Goal: Transaction & Acquisition: Purchase product/service

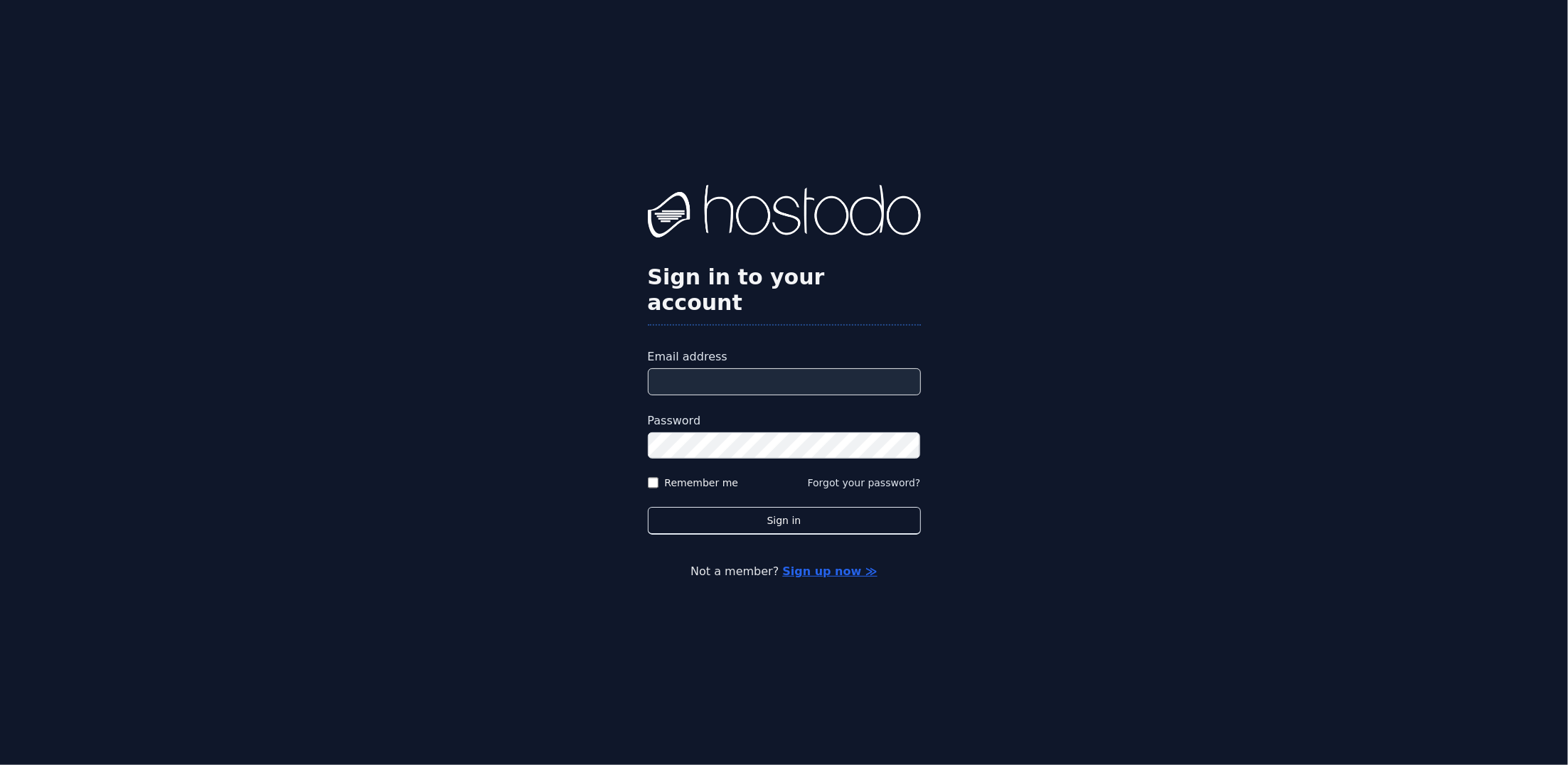
click at [789, 369] on input "Email address" at bounding box center [784, 382] width 273 height 27
paste input "**********"
type input "**********"
click at [648, 507] on button "Sign in" at bounding box center [784, 521] width 273 height 28
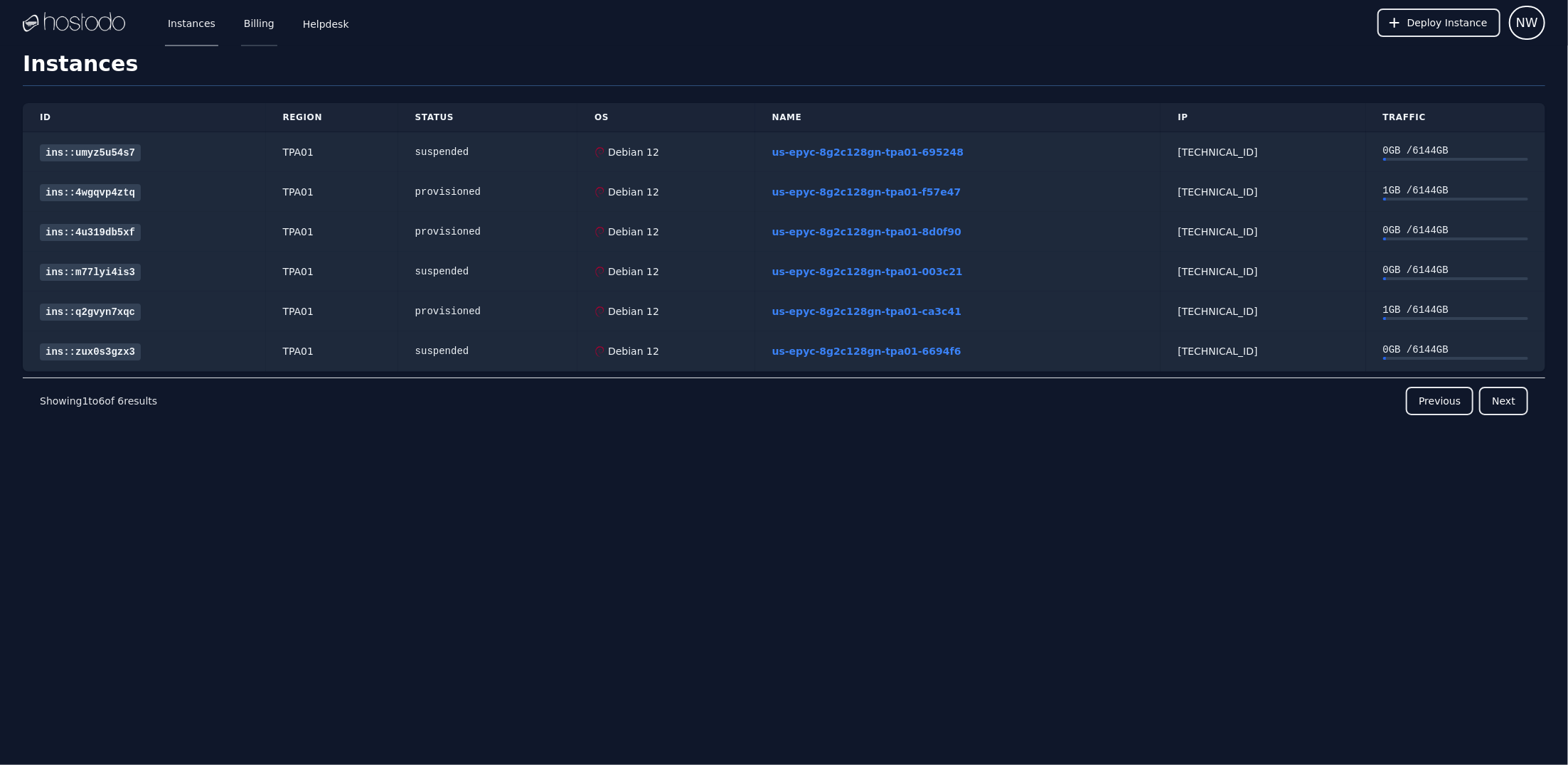
click at [257, 24] on link "Billing" at bounding box center [259, 22] width 36 height 47
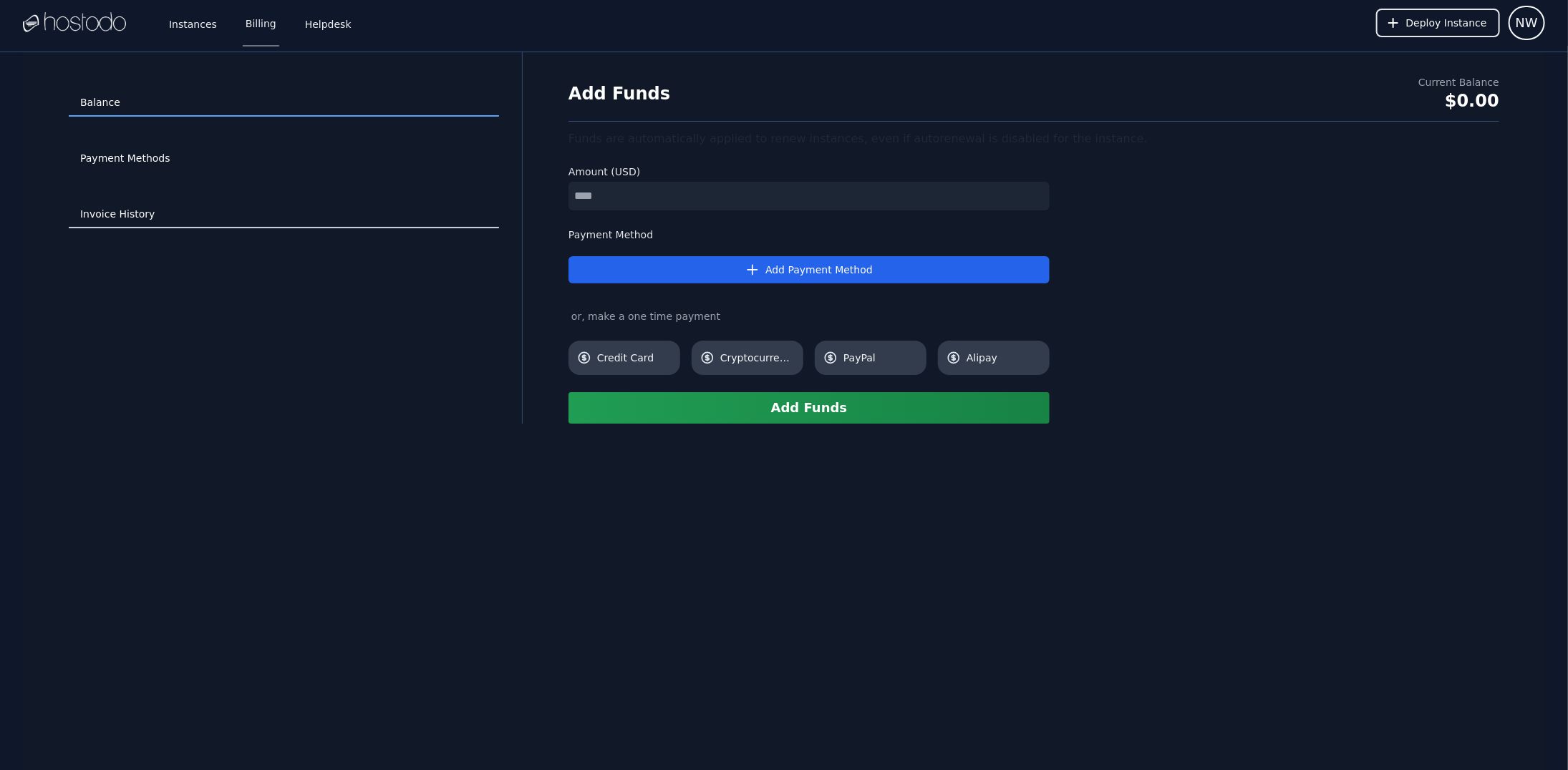
click at [122, 202] on link "Invoice History" at bounding box center [283, 215] width 430 height 27
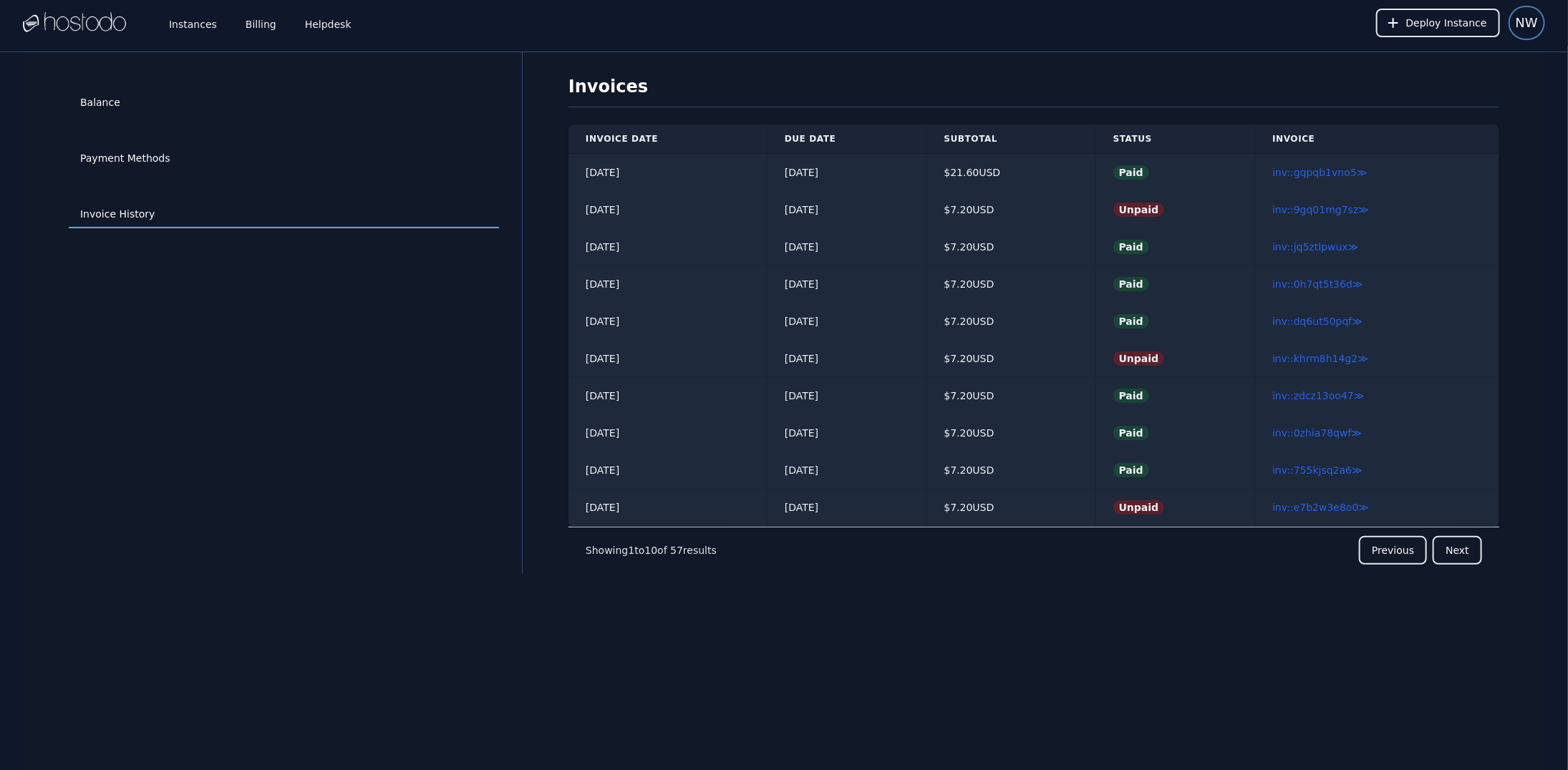
click at [1524, 26] on span "NW" at bounding box center [1526, 23] width 23 height 20
click at [1457, 88] on button "Sign out" at bounding box center [1475, 87] width 138 height 26
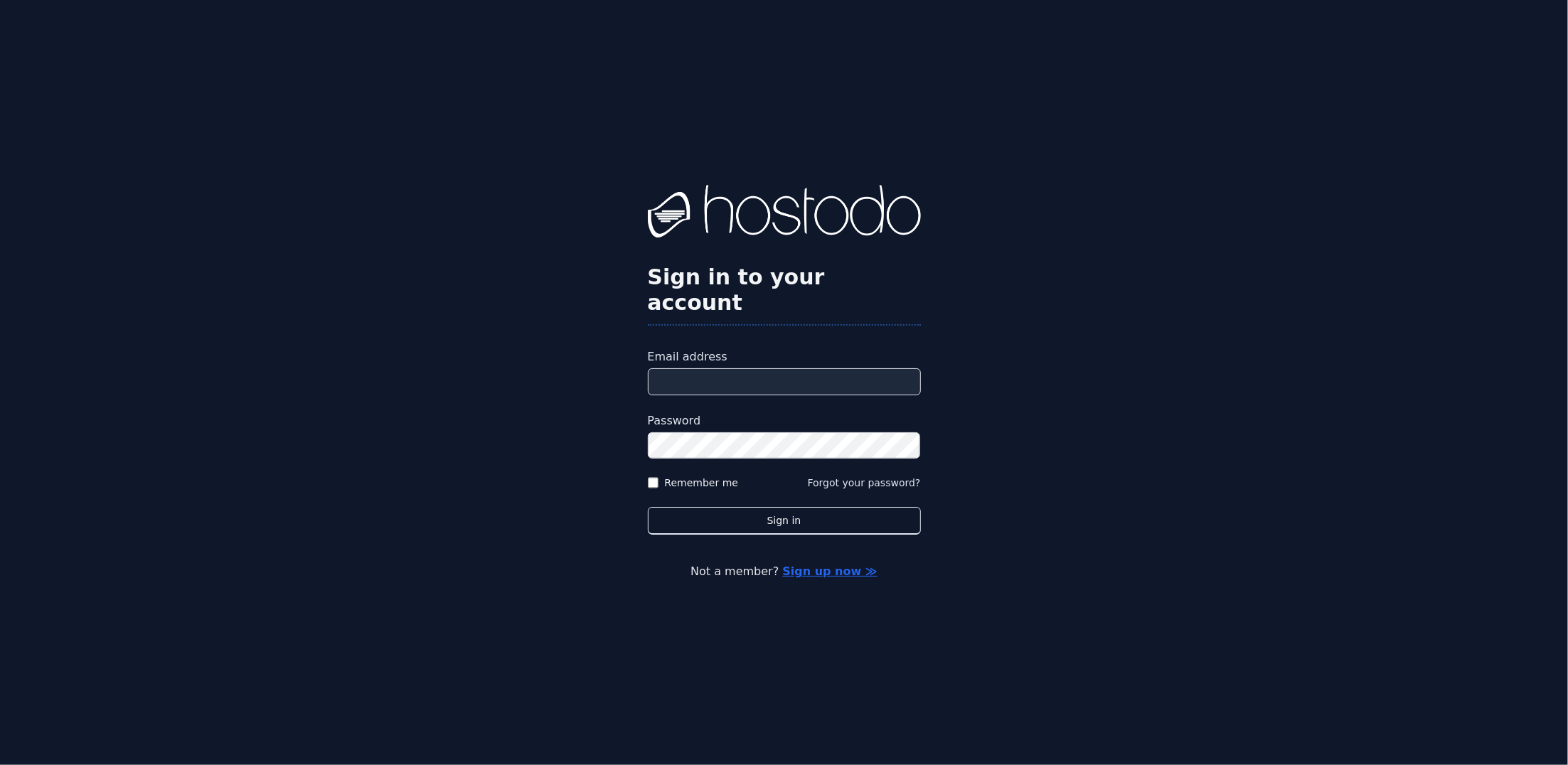
click at [770, 352] on label "Email address" at bounding box center [784, 357] width 273 height 17
click at [770, 369] on input "Email address" at bounding box center [784, 382] width 273 height 27
paste input "**********"
type input "**********"
click at [648, 507] on button "Sign in" at bounding box center [784, 521] width 273 height 28
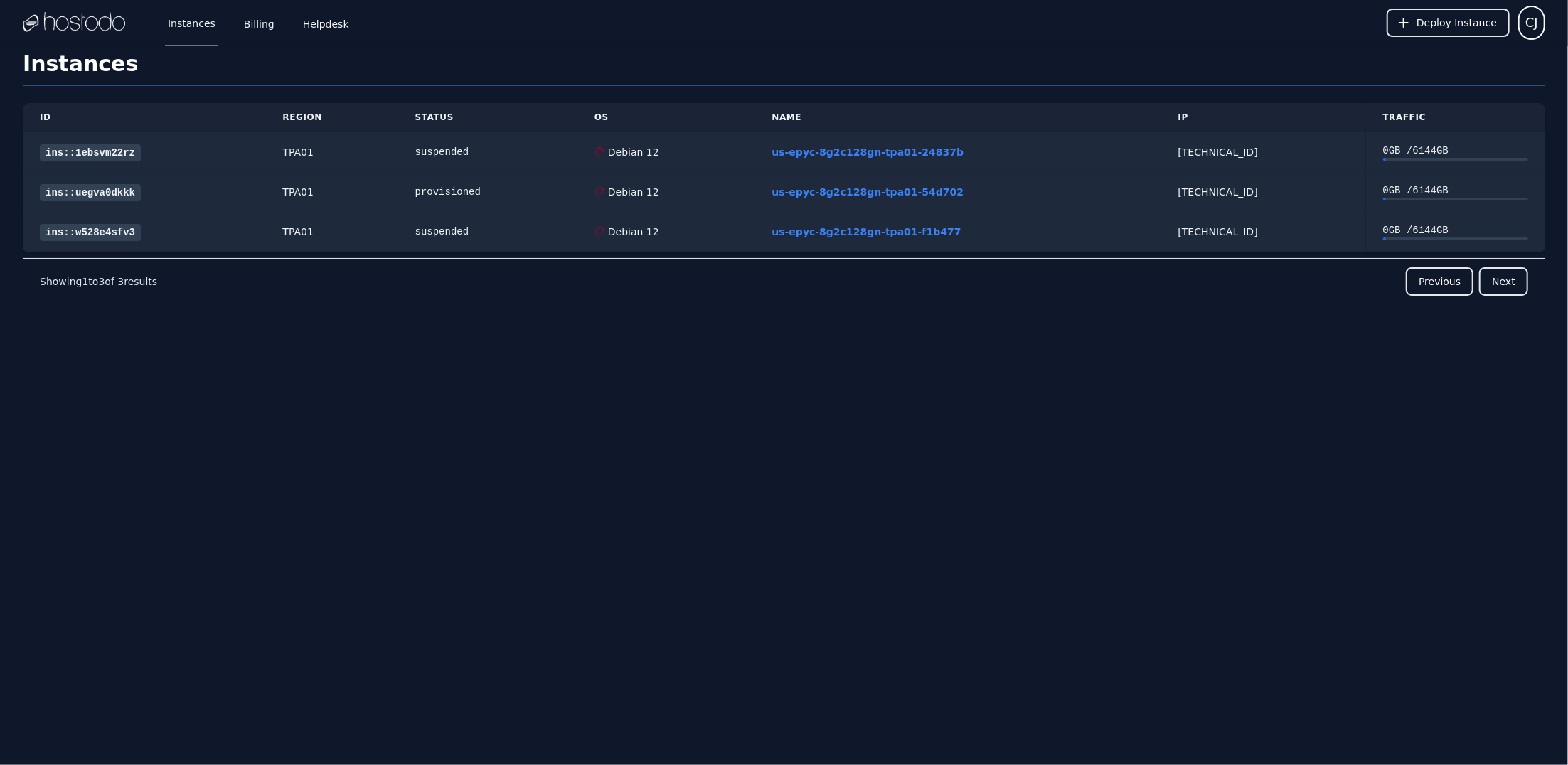
drag, startPoint x: 144, startPoint y: 430, endPoint x: 269, endPoint y: 66, distance: 384.9
click at [147, 430] on div "Instances Billing Helpdesk Deploy Instance CJ Instances SSH Keys Billing Helpde…" at bounding box center [784, 382] width 1568 height 765
drag, startPoint x: 264, startPoint y: 23, endPoint x: 352, endPoint y: 15, distance: 88.4
click at [264, 23] on link "Billing" at bounding box center [259, 22] width 36 height 47
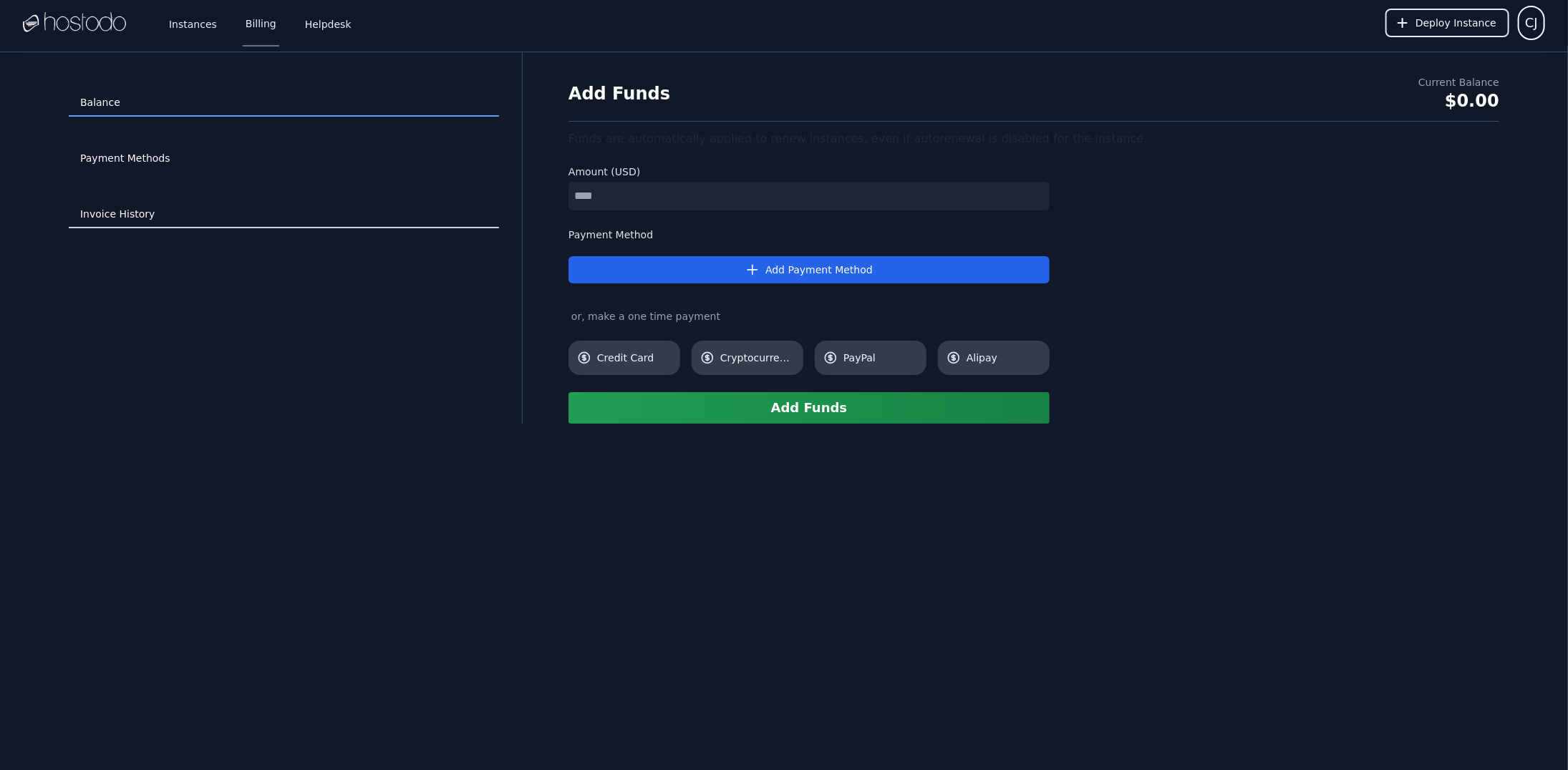
click at [96, 210] on link "Invoice History" at bounding box center [283, 215] width 430 height 27
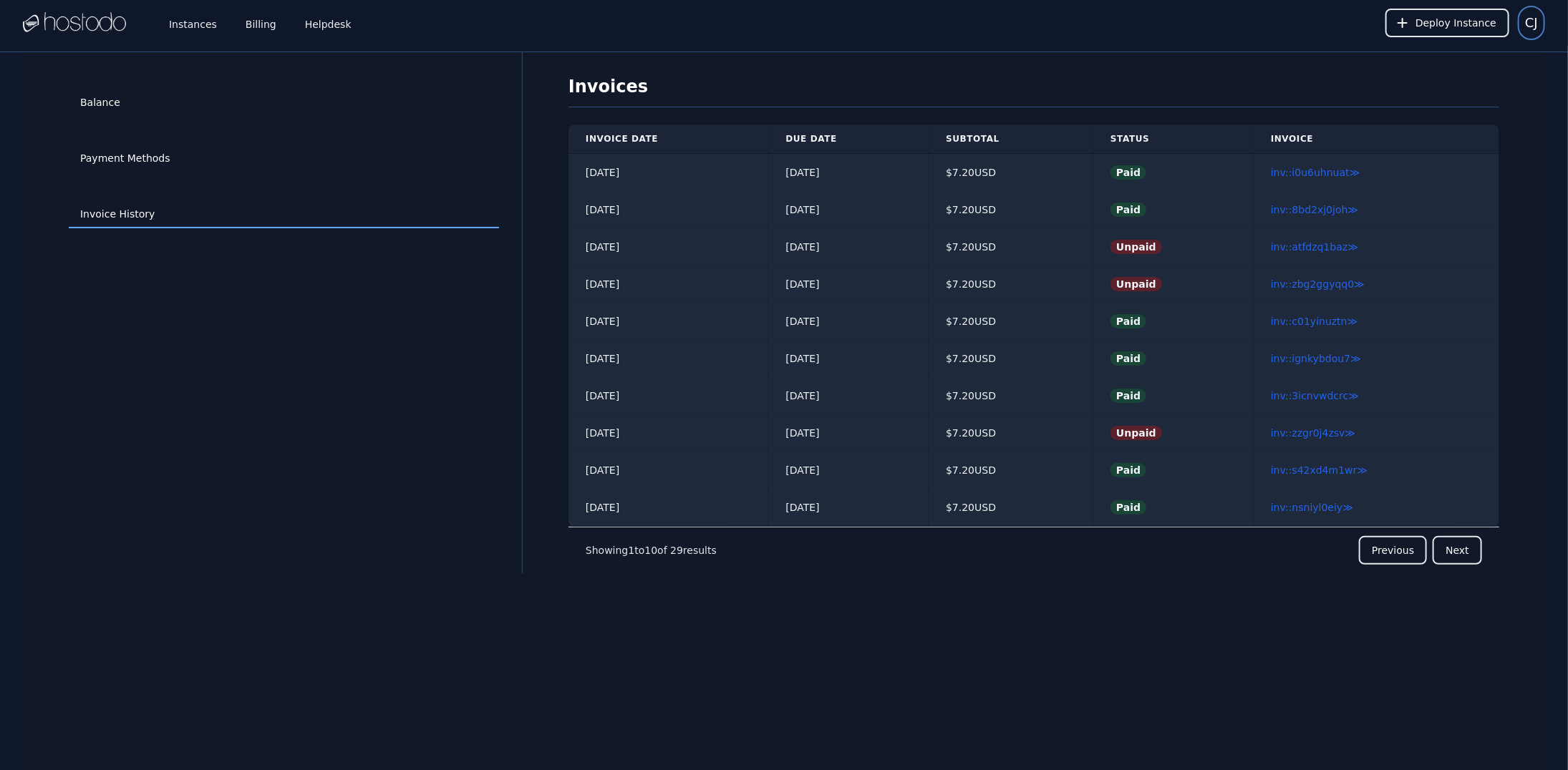
click at [1528, 23] on span "CJ" at bounding box center [1531, 23] width 13 height 20
drag, startPoint x: 1463, startPoint y: 90, endPoint x: 1454, endPoint y: 89, distance: 9.1
click at [1461, 89] on button "Sign out" at bounding box center [1475, 87] width 138 height 26
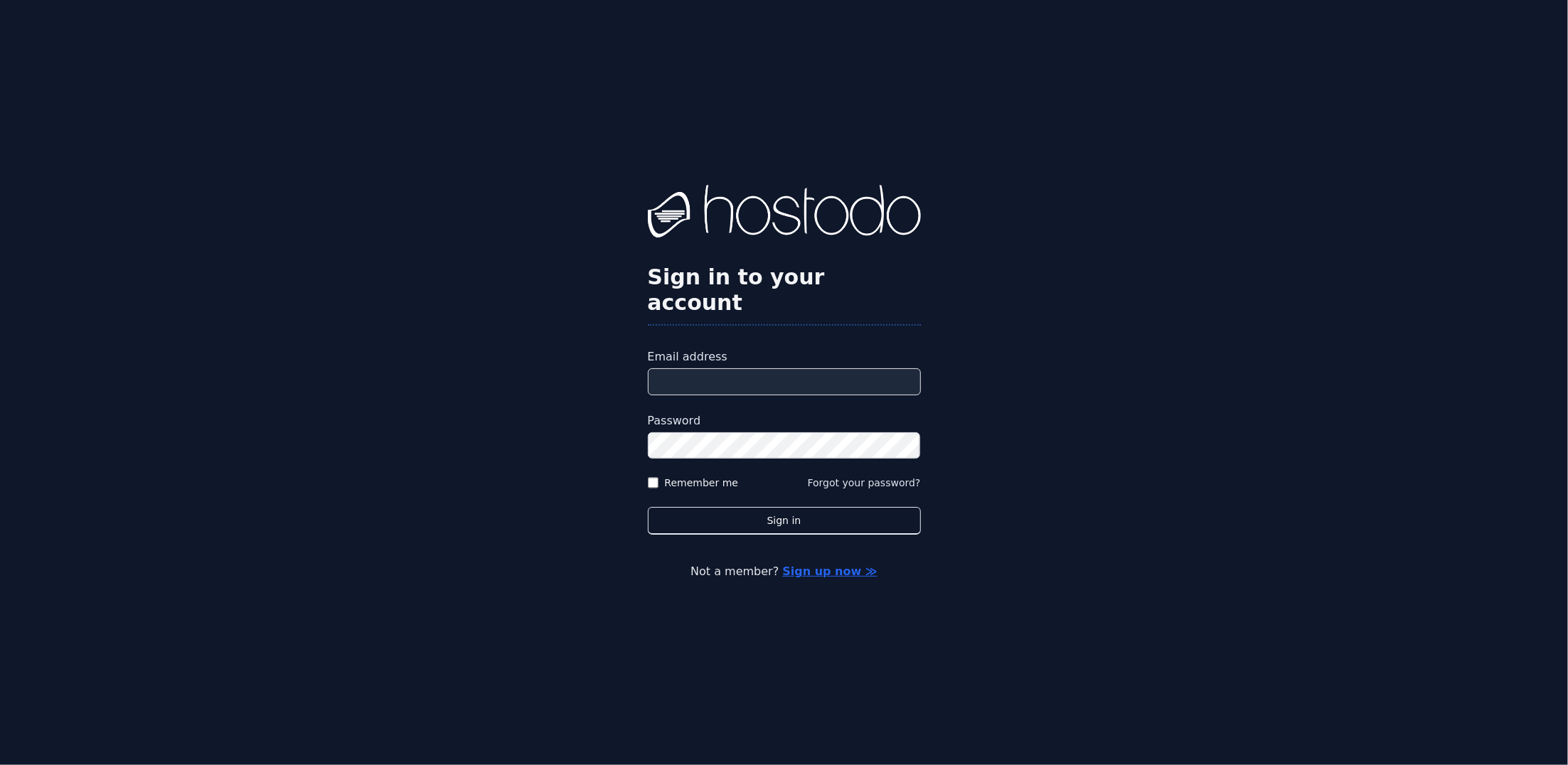
click at [781, 348] on label "Email address" at bounding box center [784, 357] width 273 height 17
click at [781, 369] on input "Email address" at bounding box center [784, 382] width 273 height 27
click at [812, 369] on input "Email address" at bounding box center [784, 382] width 273 height 27
paste input "**********"
type input "**********"
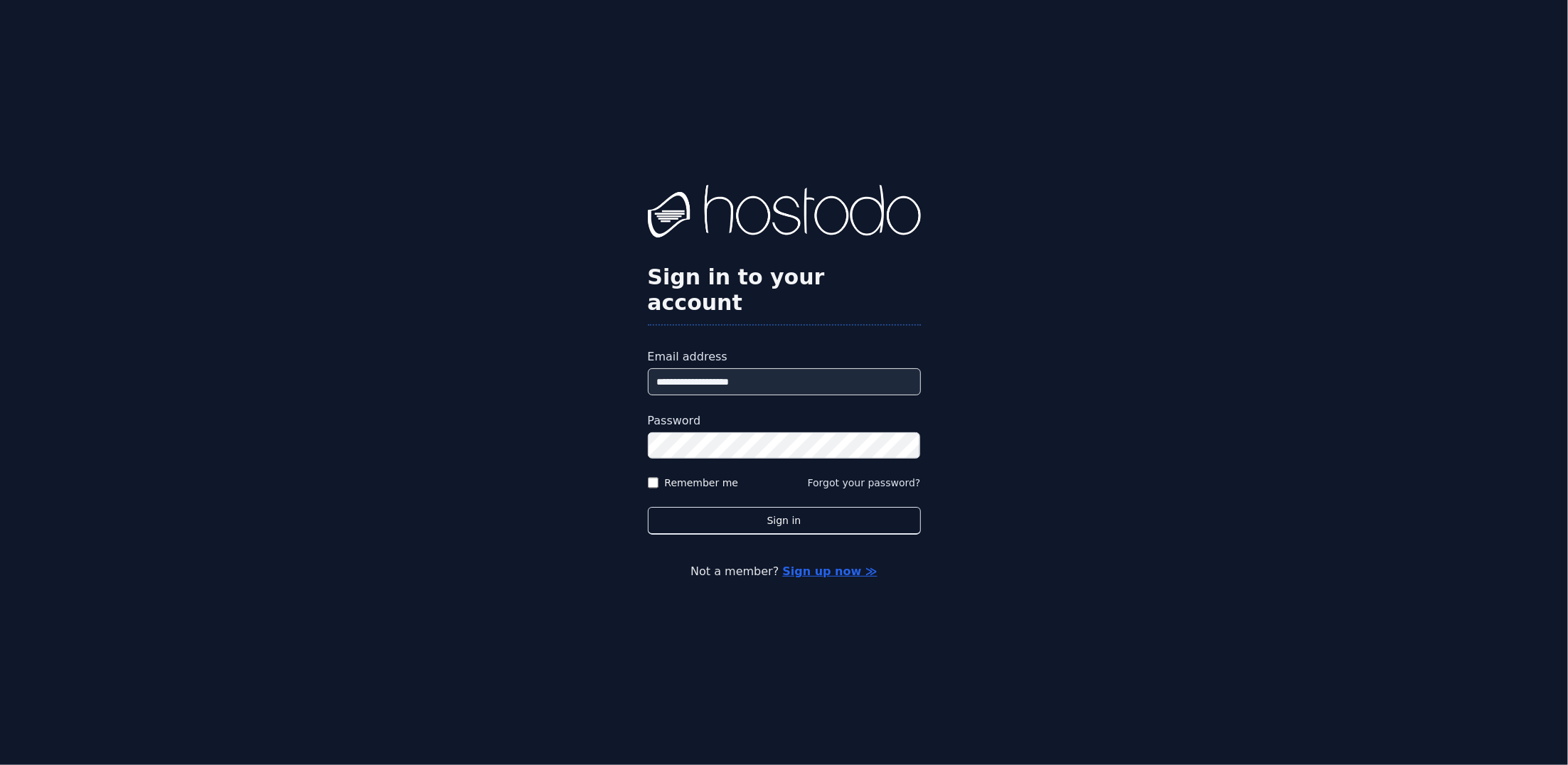
click at [963, 358] on div "**********" at bounding box center [784, 382] width 1568 height 765
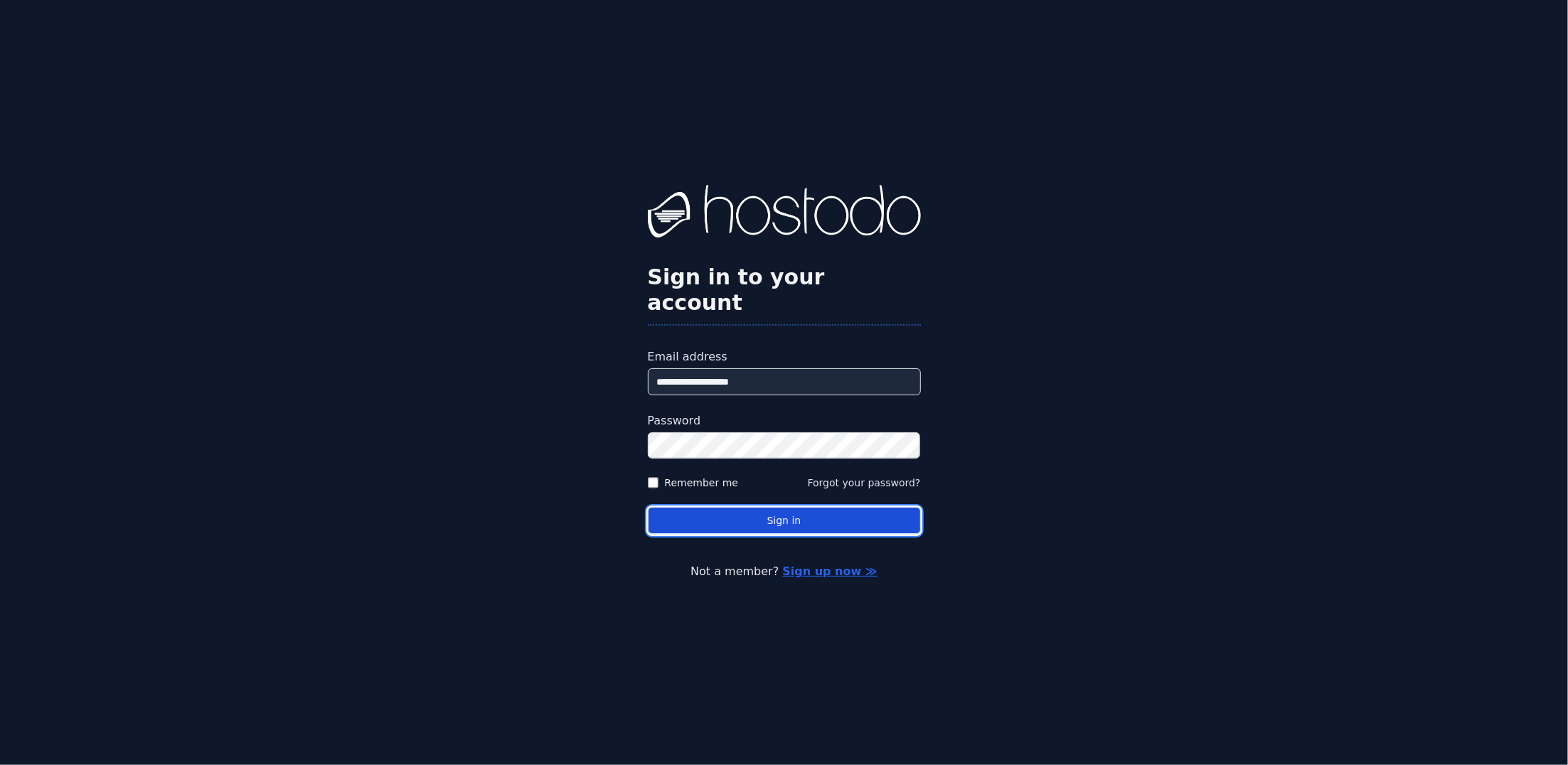
click at [740, 514] on button "Sign in" at bounding box center [784, 521] width 273 height 28
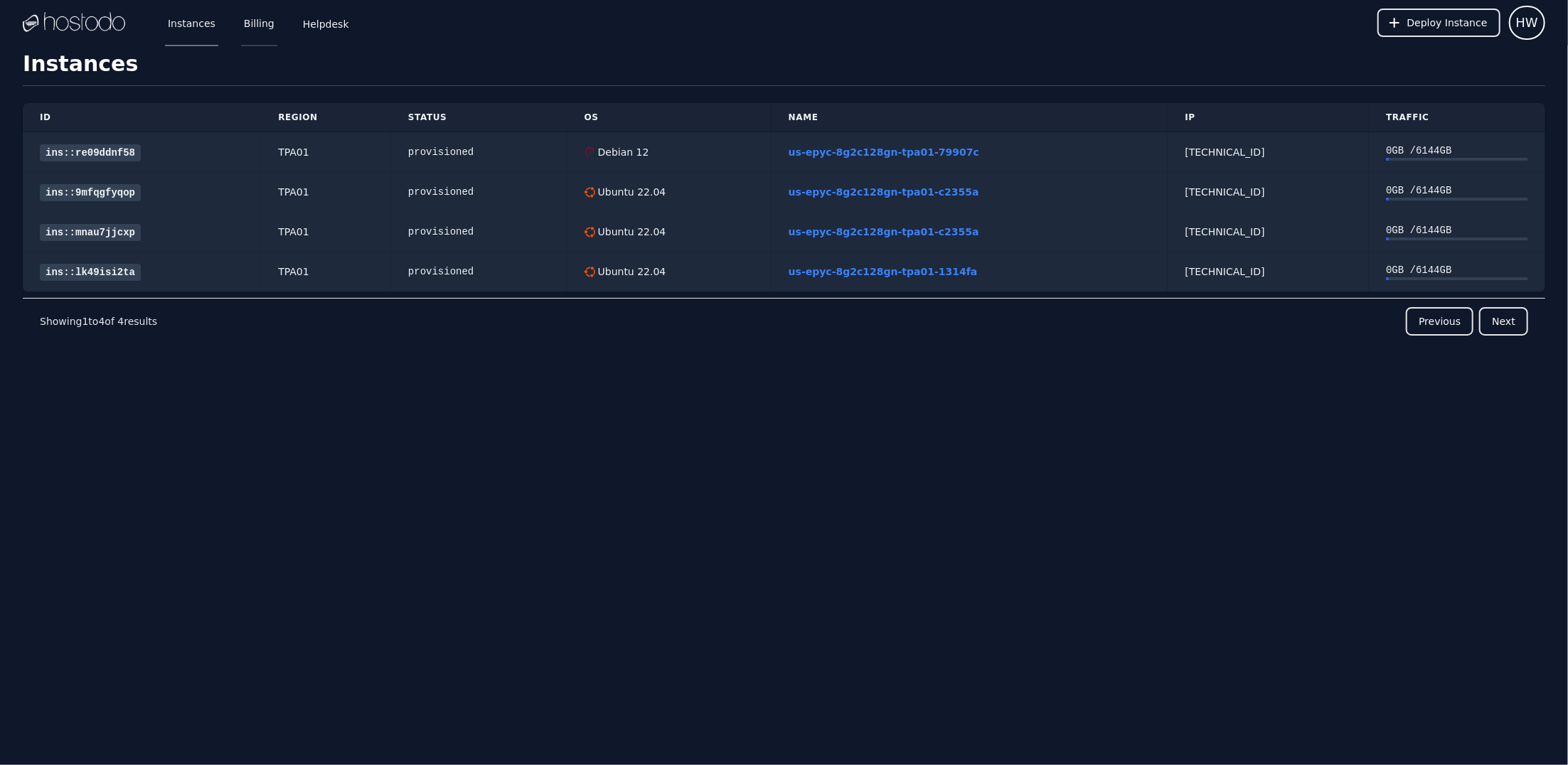
click at [257, 20] on link "Billing" at bounding box center [259, 22] width 36 height 47
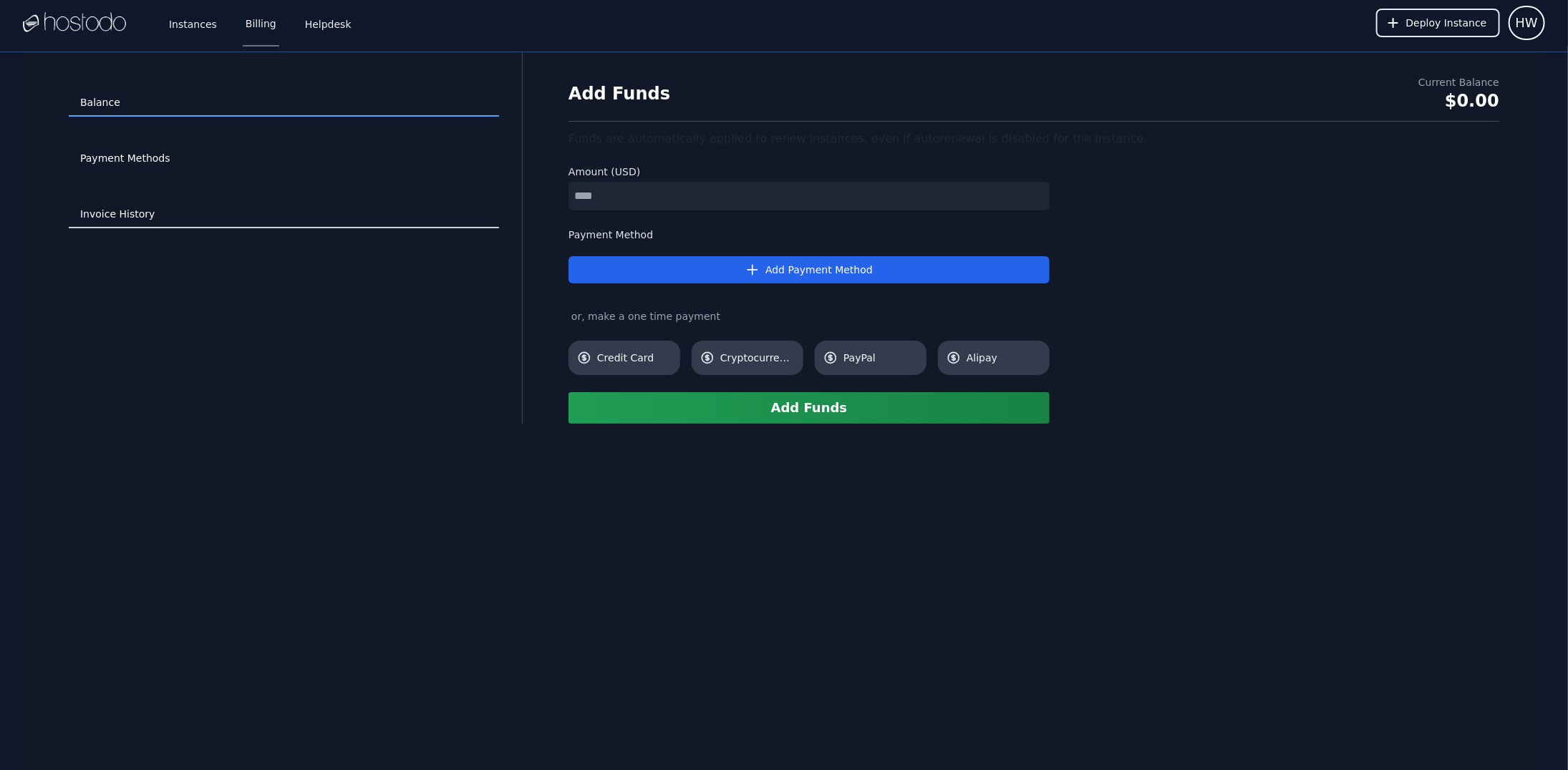
click at [117, 212] on link "Invoice History" at bounding box center [283, 215] width 430 height 27
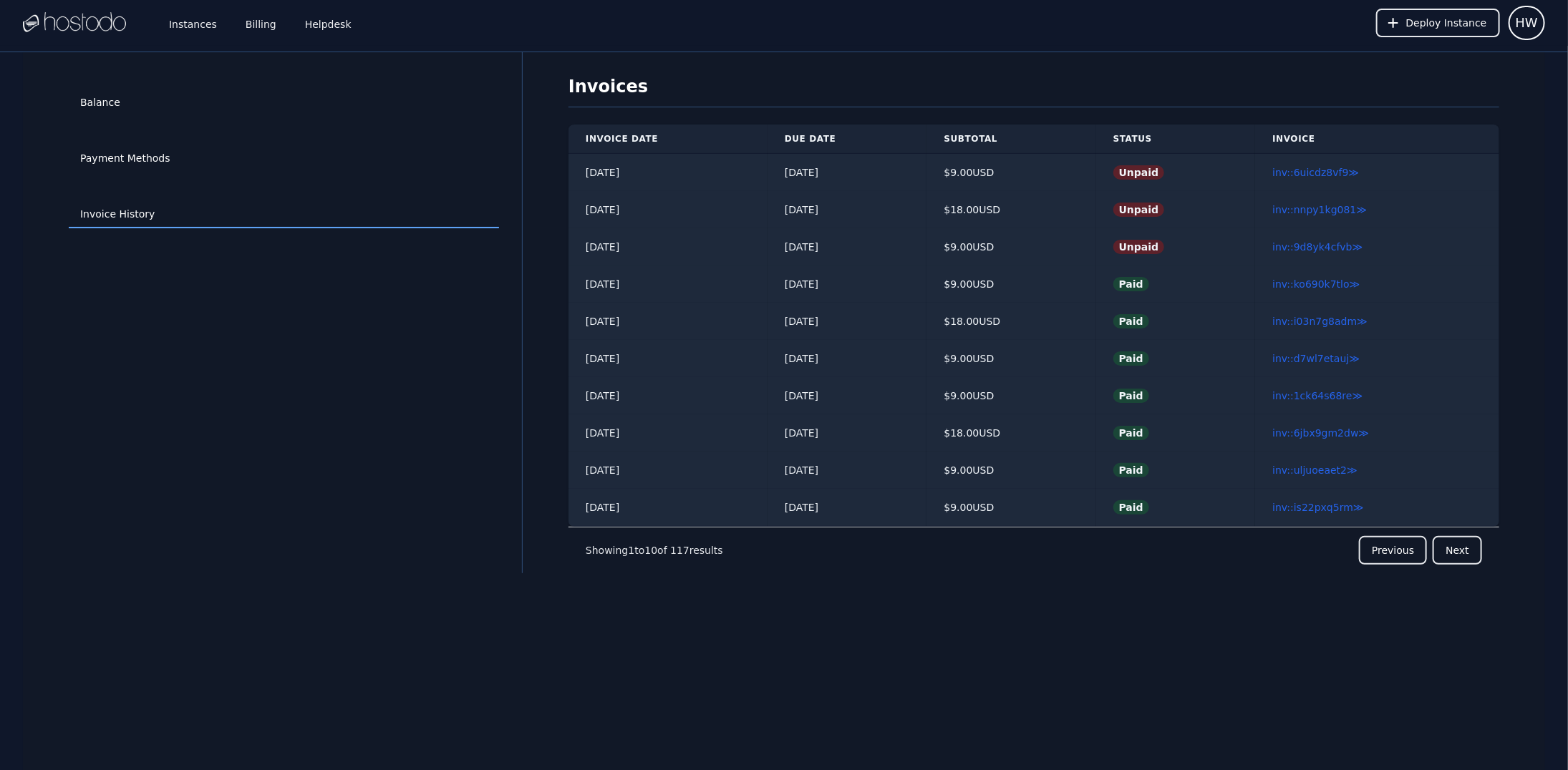
drag, startPoint x: 1034, startPoint y: 241, endPoint x: 816, endPoint y: 148, distance: 237.0
click at [821, 149] on table "Invoice Date Due Date Subtotal Status Invoice 2025/08/13 08/27/2025 $ 9.00 USD …" at bounding box center [1034, 325] width 930 height 402
click at [849, 188] on td "08/27/2025" at bounding box center [847, 173] width 159 height 38
click at [1330, 249] on link "inv::9d8yk4cfvb ≫" at bounding box center [1317, 247] width 90 height 12
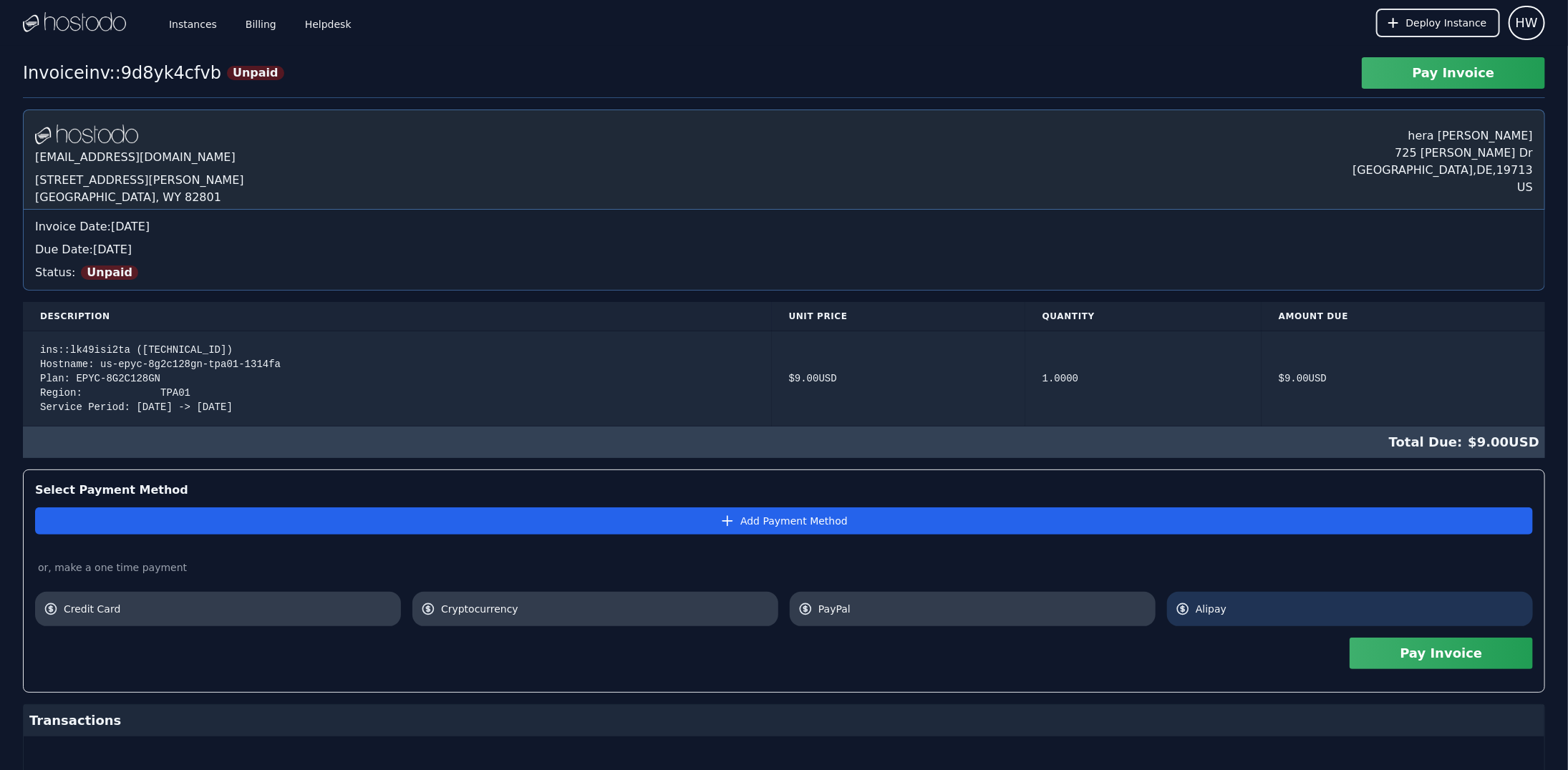
click at [1225, 611] on span "Alipay" at bounding box center [1360, 609] width 328 height 14
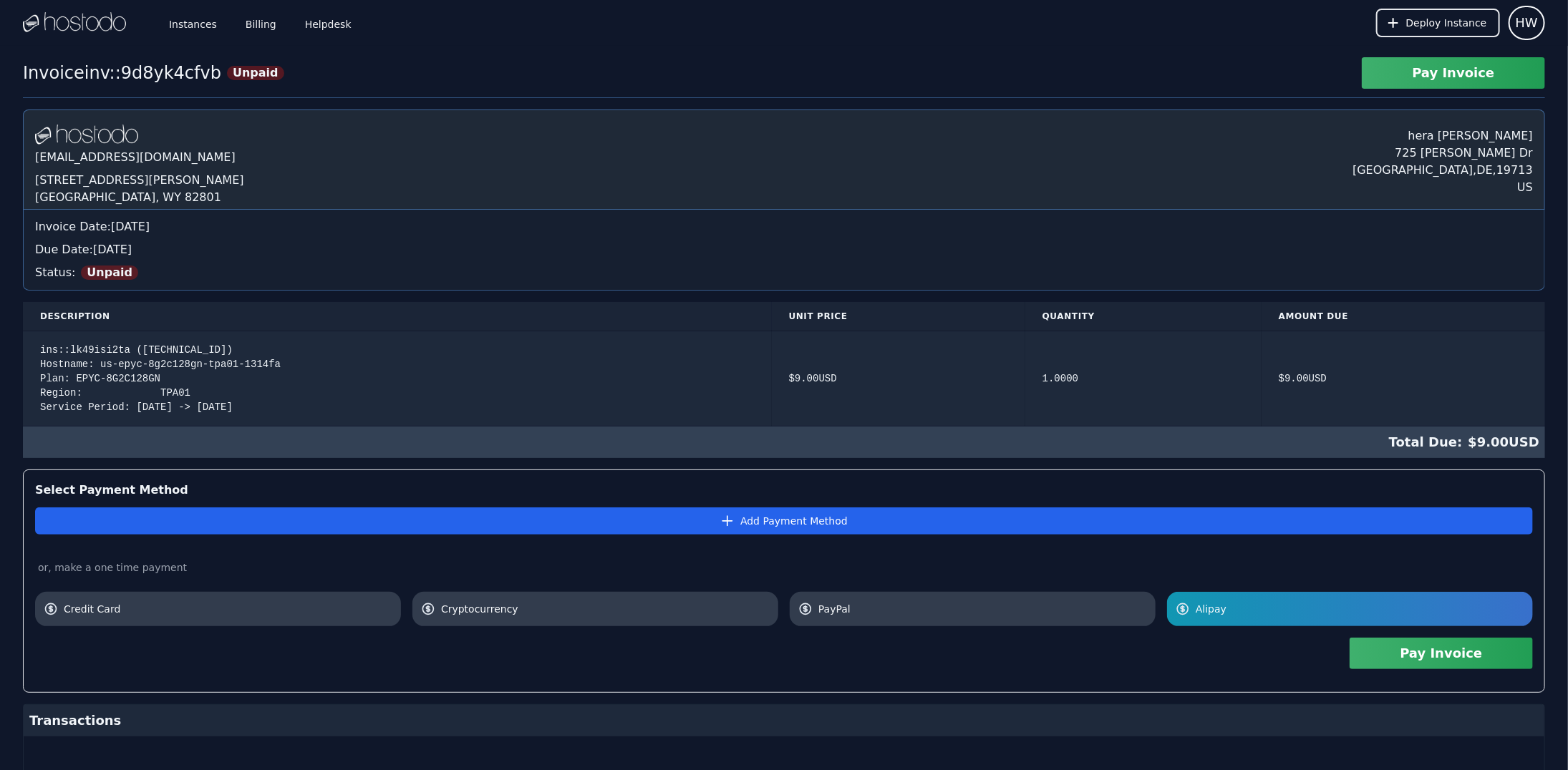
click at [1458, 653] on button "Pay Invoice" at bounding box center [1441, 653] width 184 height 31
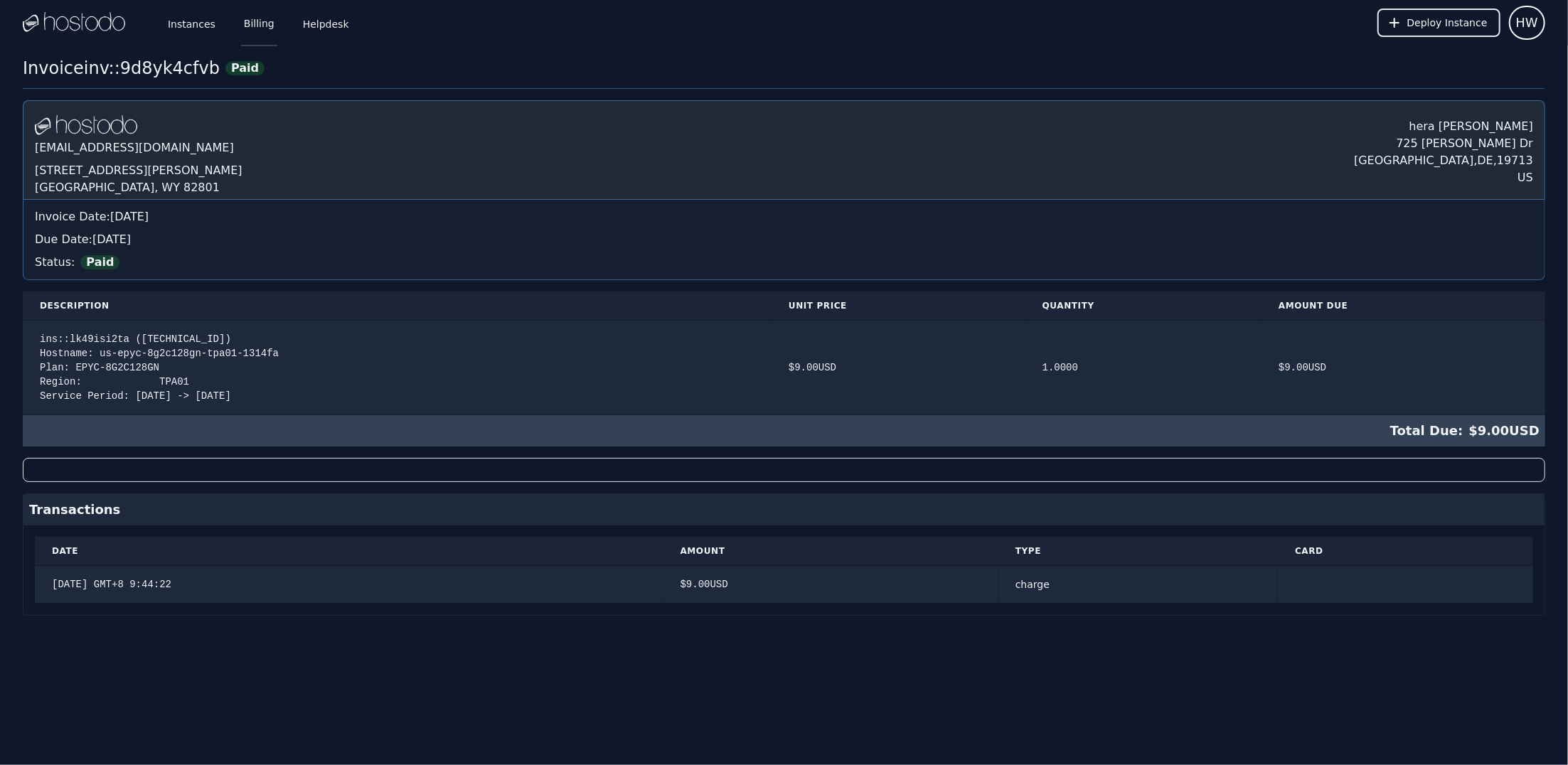
click at [254, 35] on link "Billing" at bounding box center [259, 22] width 36 height 47
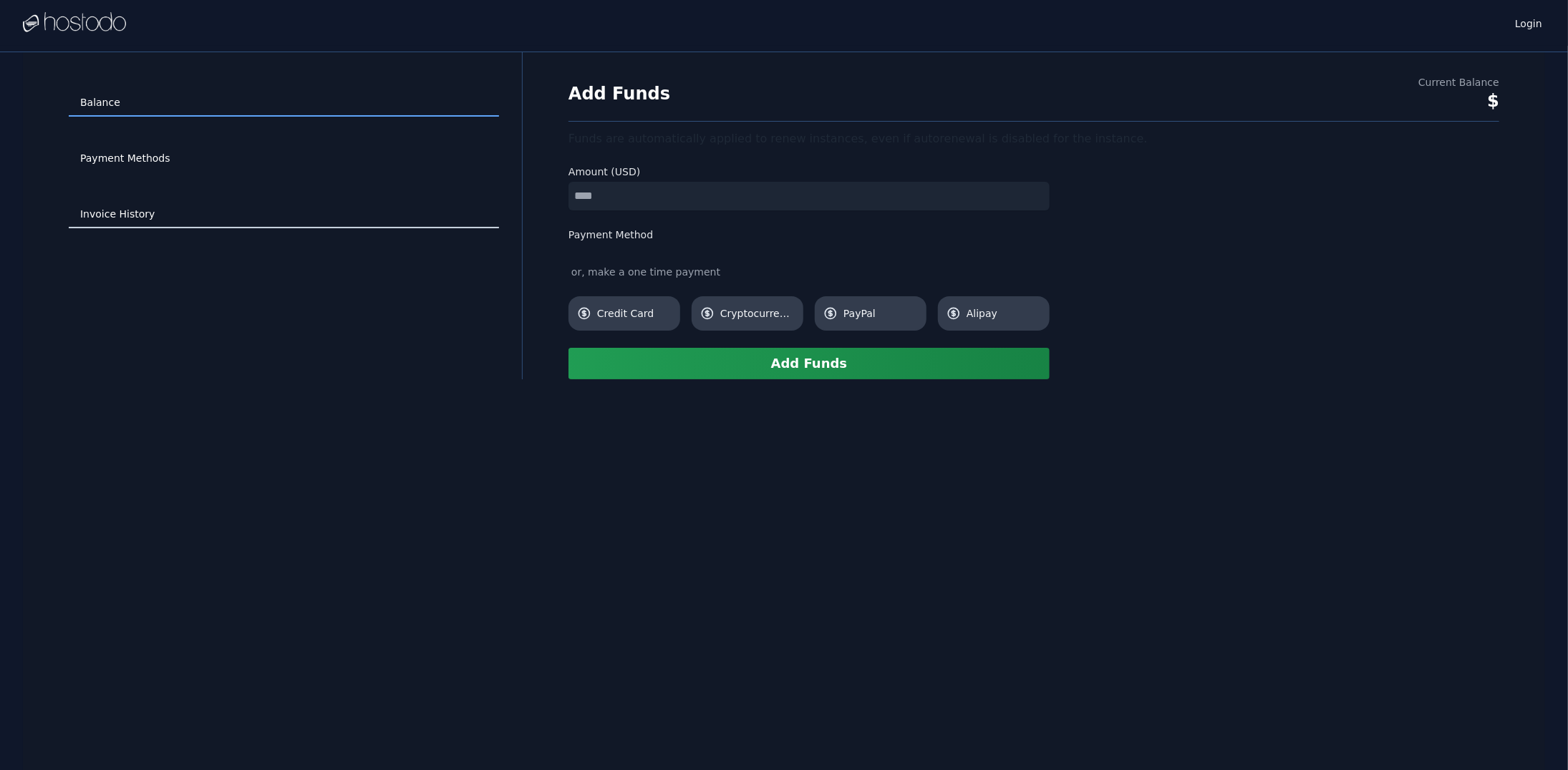
click at [132, 206] on link "Invoice History" at bounding box center [283, 215] width 430 height 27
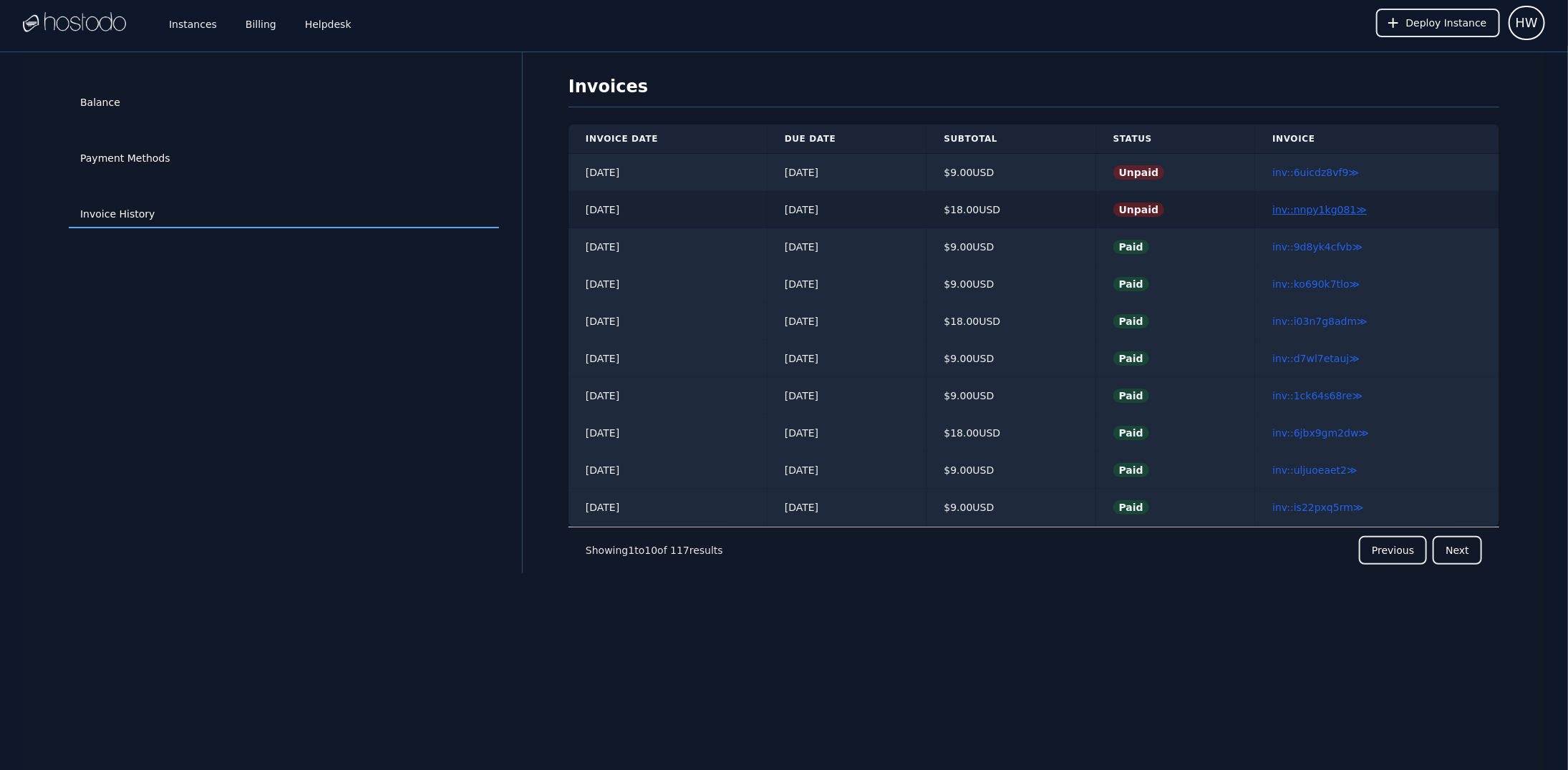
click at [1334, 208] on link "inv::nnpy1kg081 ≫" at bounding box center [1318, 209] width 94 height 12
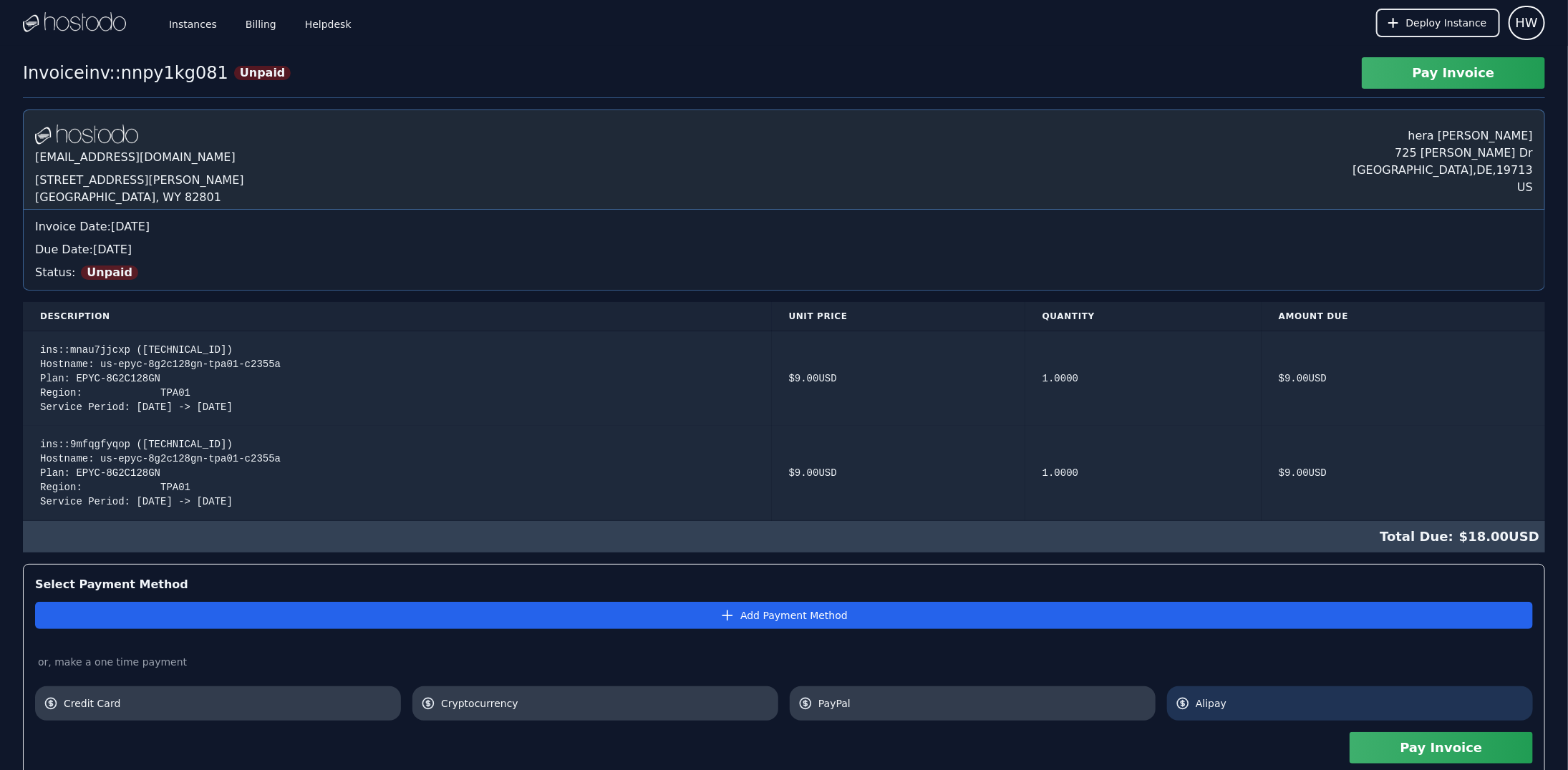
click at [1319, 706] on span "Alipay" at bounding box center [1360, 703] width 328 height 14
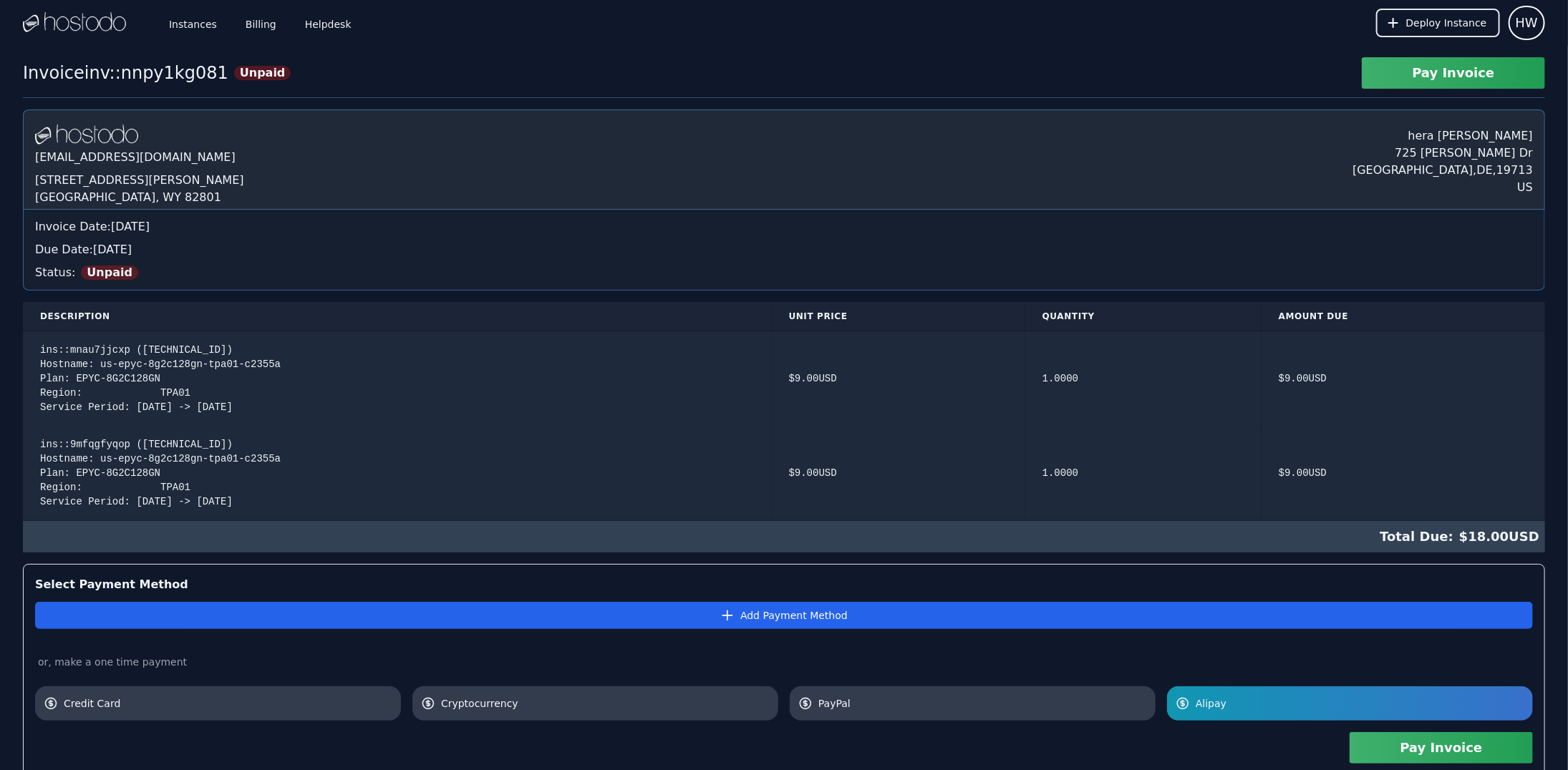
click at [1411, 748] on button "Pay Invoice" at bounding box center [1441, 748] width 184 height 31
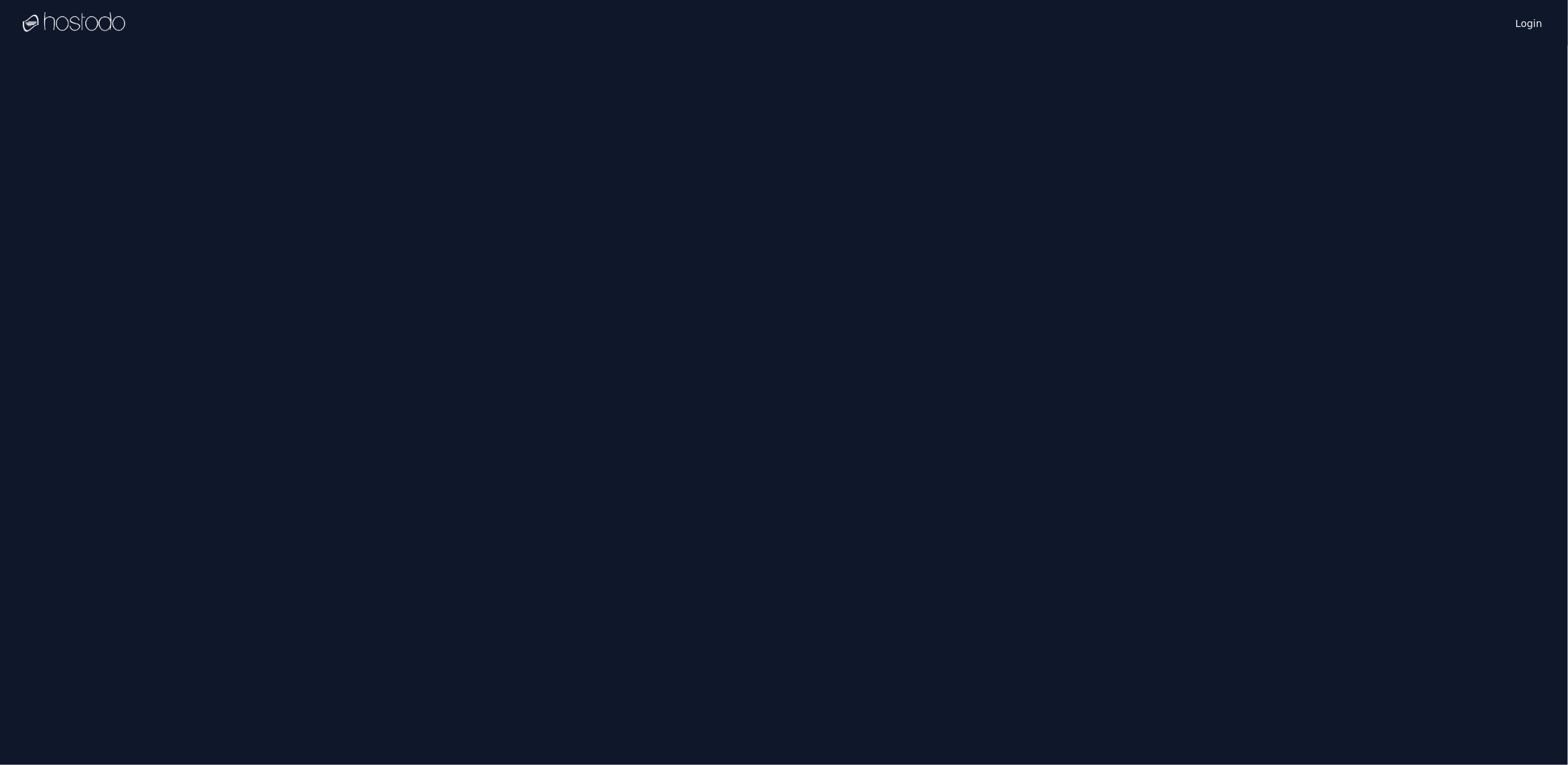
click at [1277, 135] on div "Login Instances SSH Keys Billing Helpdesk Sign out Settings" at bounding box center [784, 382] width 1568 height 765
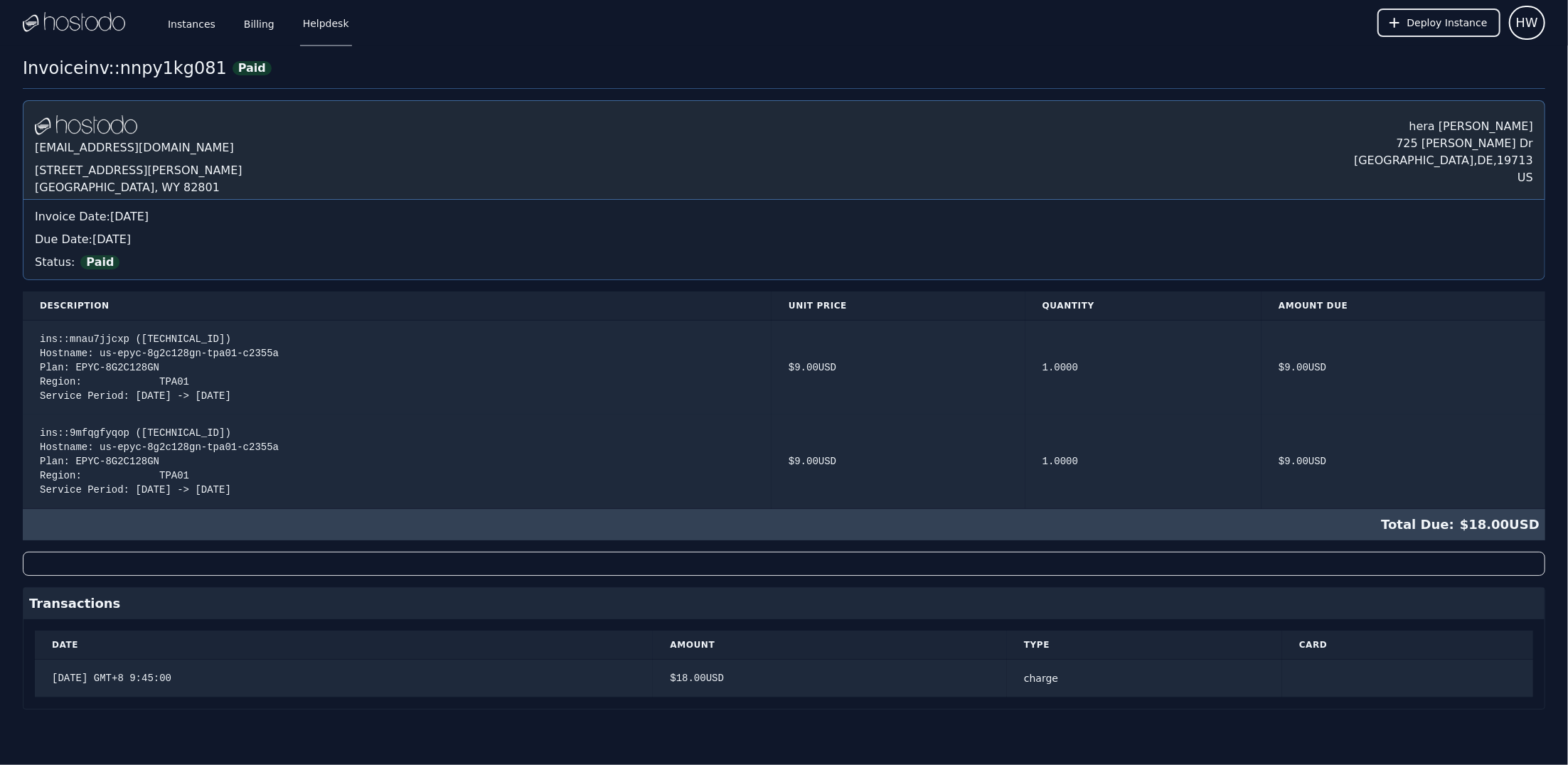
drag, startPoint x: 265, startPoint y: 21, endPoint x: 298, endPoint y: 32, distance: 34.8
click at [265, 21] on link "Billing" at bounding box center [259, 22] width 36 height 47
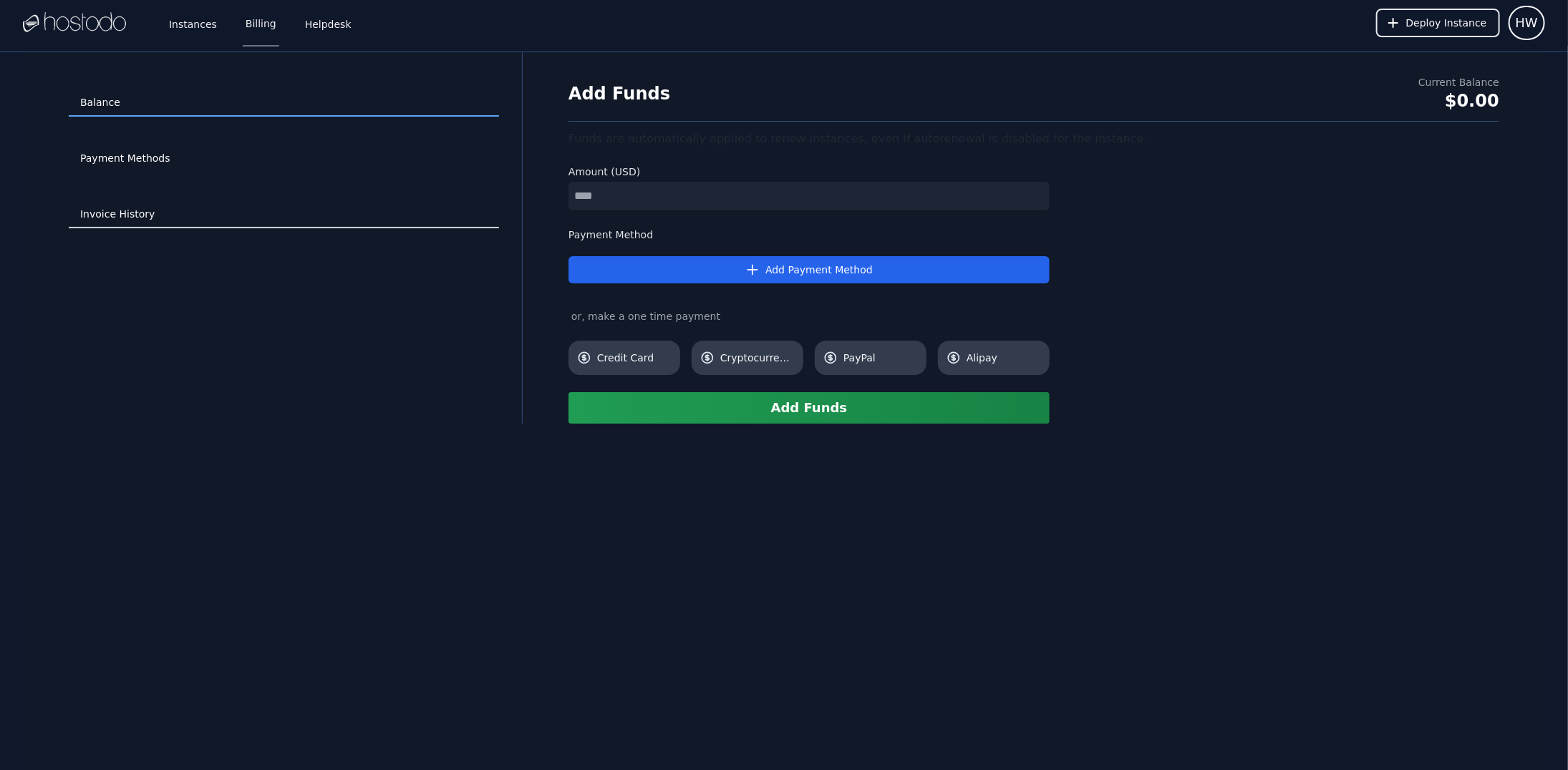
click at [122, 205] on link "Invoice History" at bounding box center [283, 215] width 430 height 27
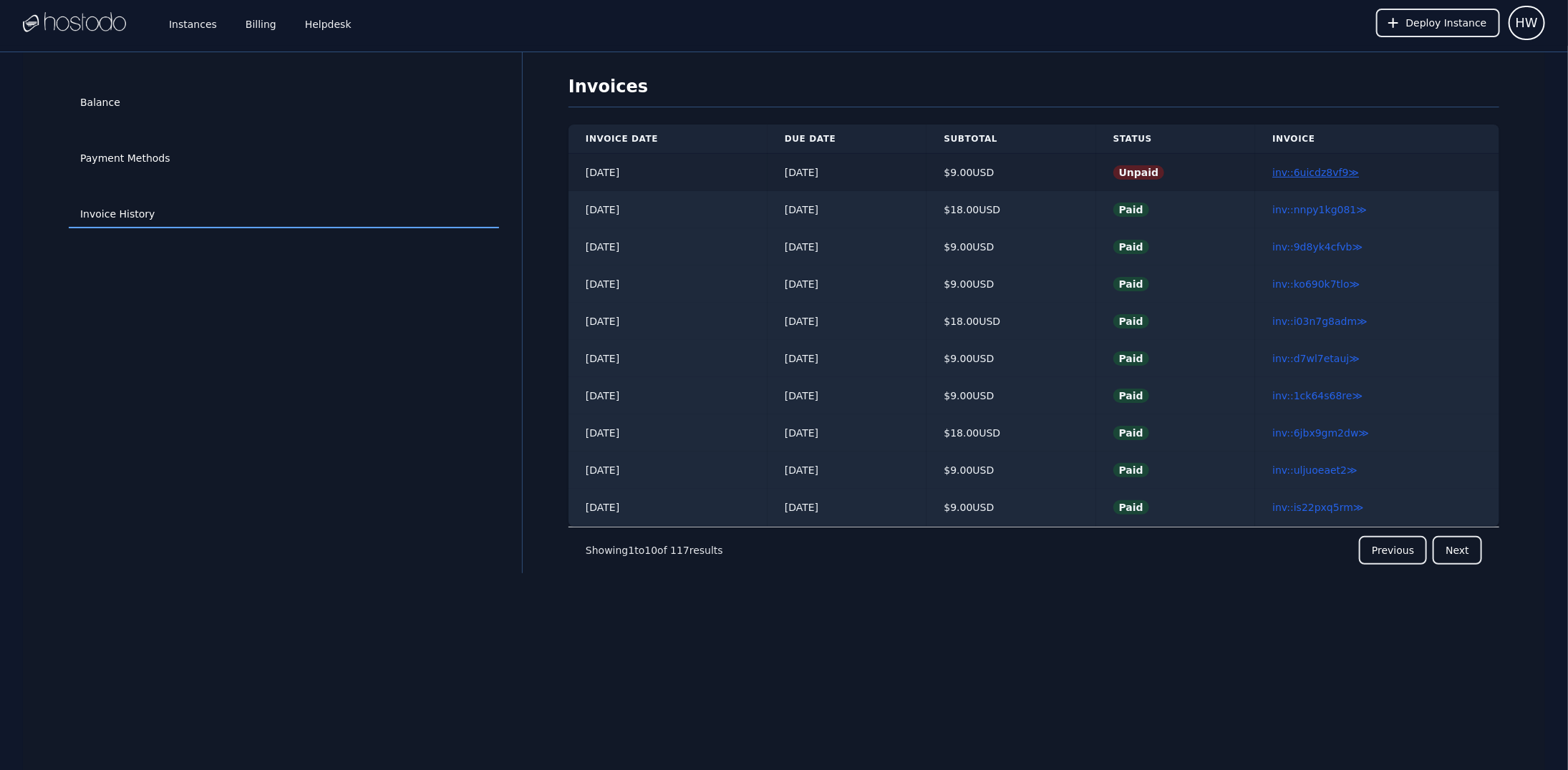
click at [1324, 177] on link "inv::6uicdz8vf9 ≫" at bounding box center [1314, 172] width 86 height 12
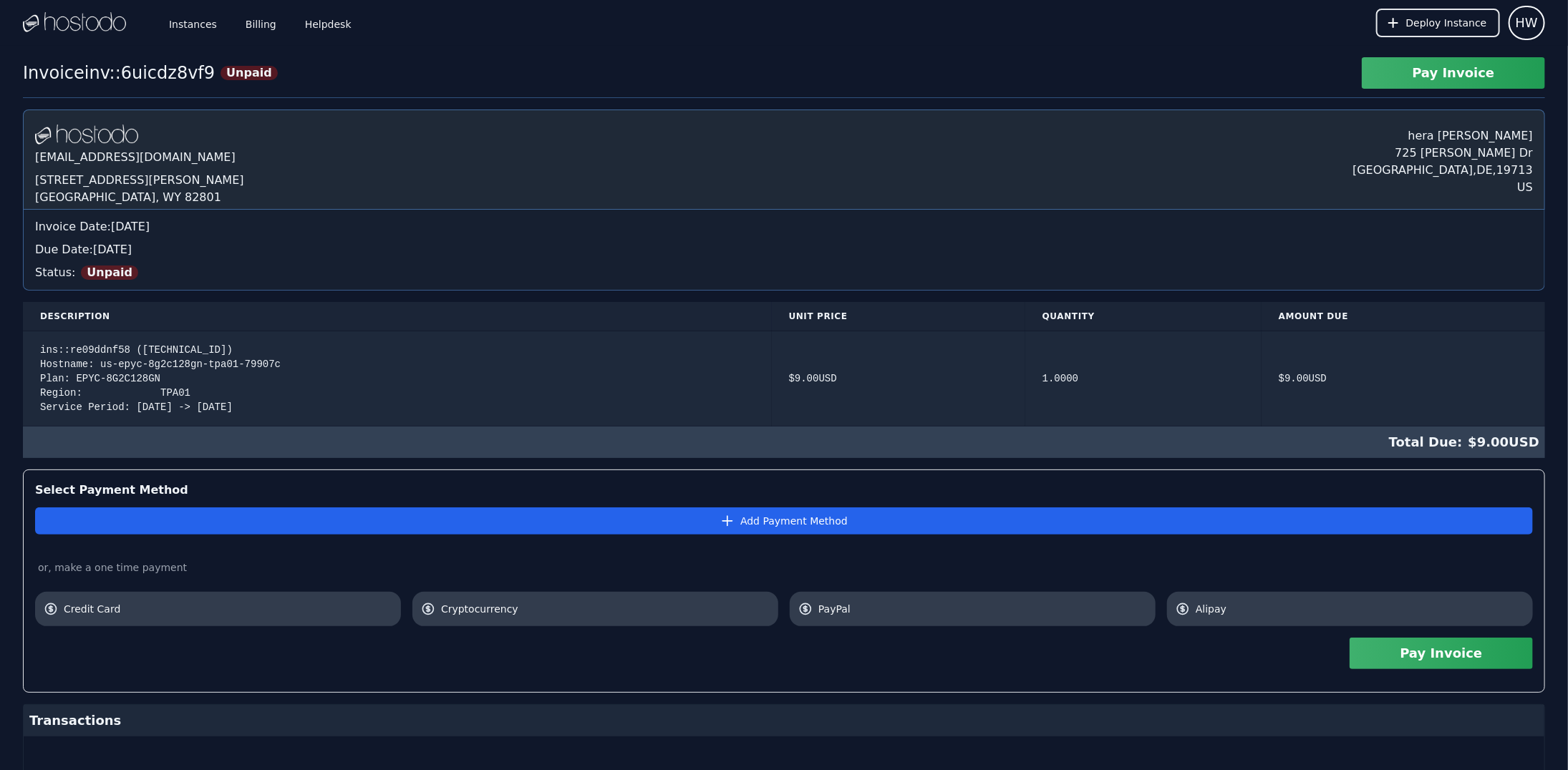
drag, startPoint x: 1230, startPoint y: 608, endPoint x: 1370, endPoint y: 642, distance: 144.1
click at [1230, 608] on span "Alipay" at bounding box center [1360, 609] width 328 height 14
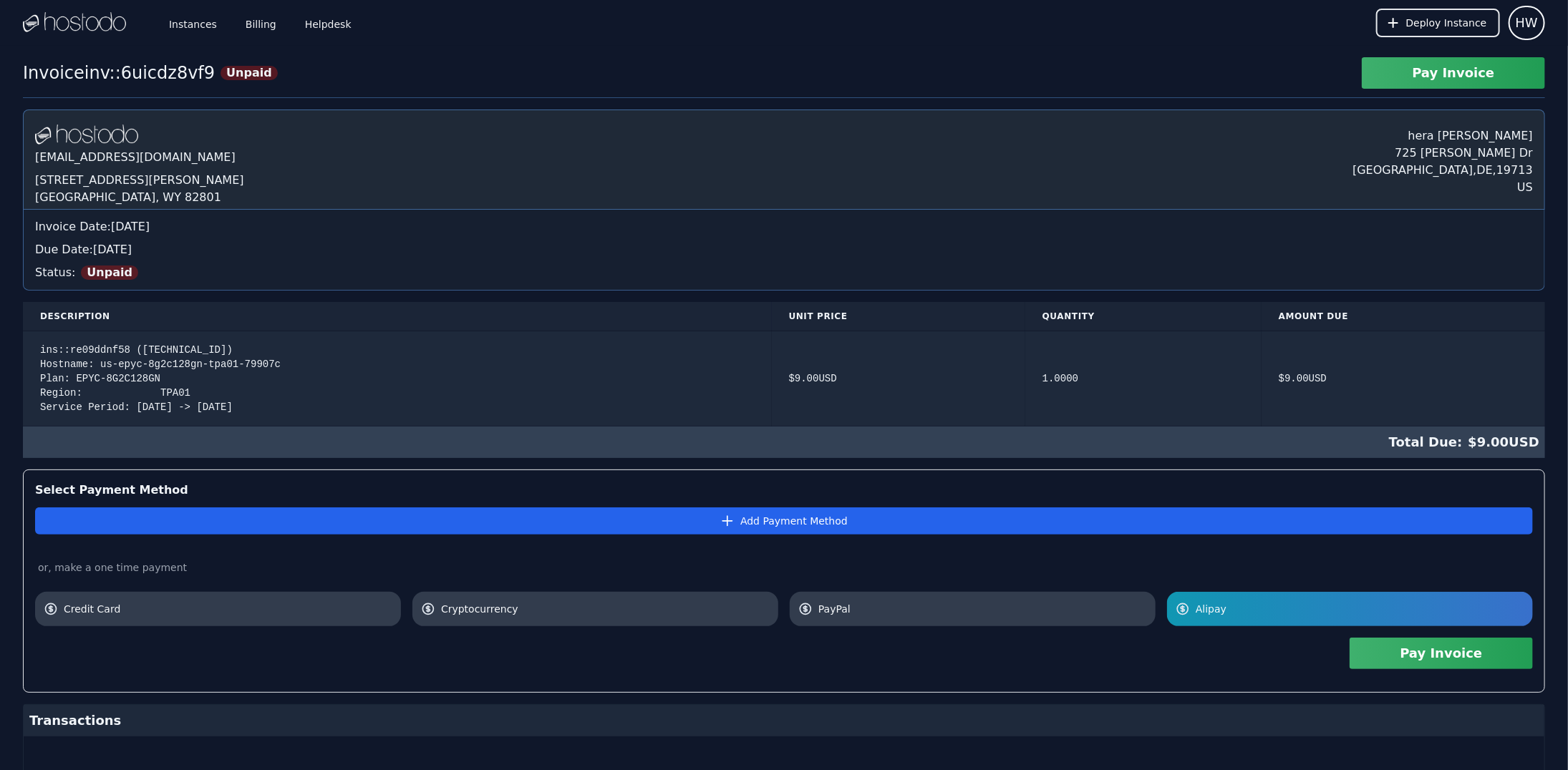
click at [1437, 643] on button "Pay Invoice" at bounding box center [1441, 653] width 184 height 31
